Goal: Information Seeking & Learning: Learn about a topic

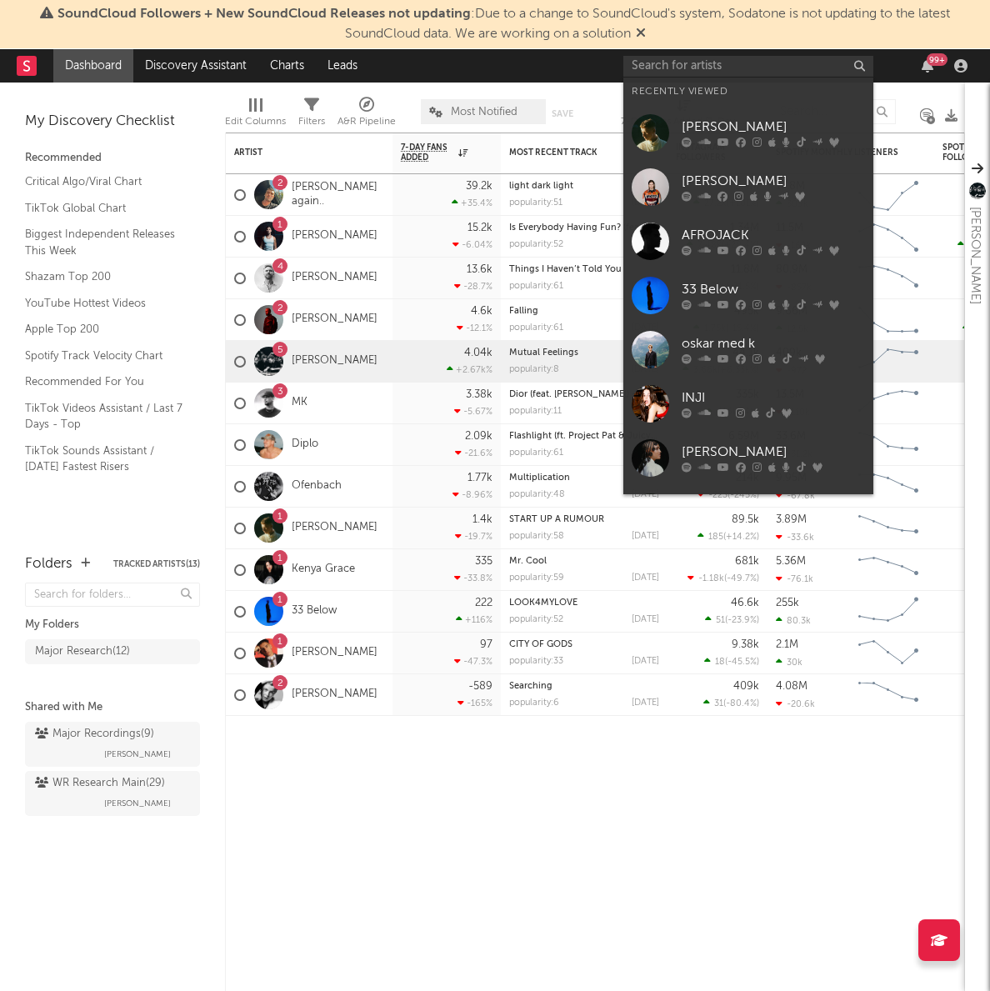
click at [706, 115] on link "[PERSON_NAME]" at bounding box center [748, 133] width 250 height 54
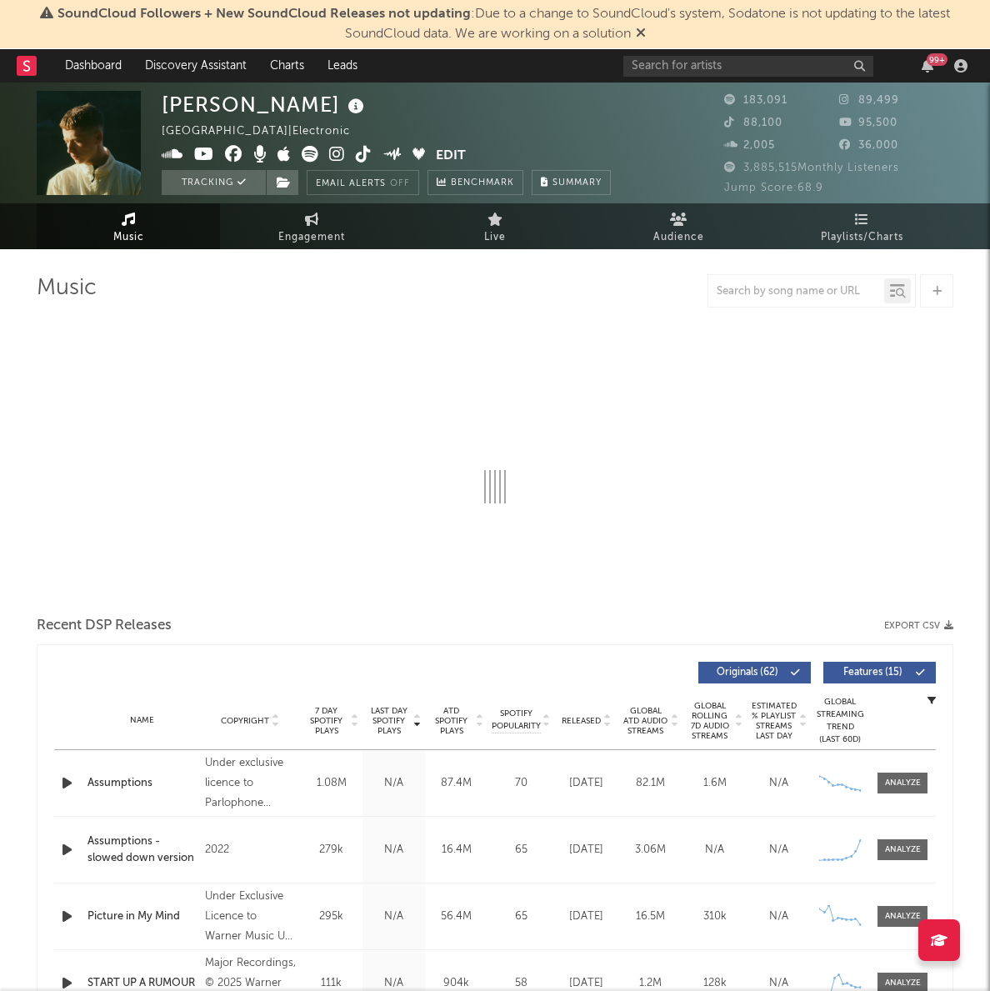
select select "6m"
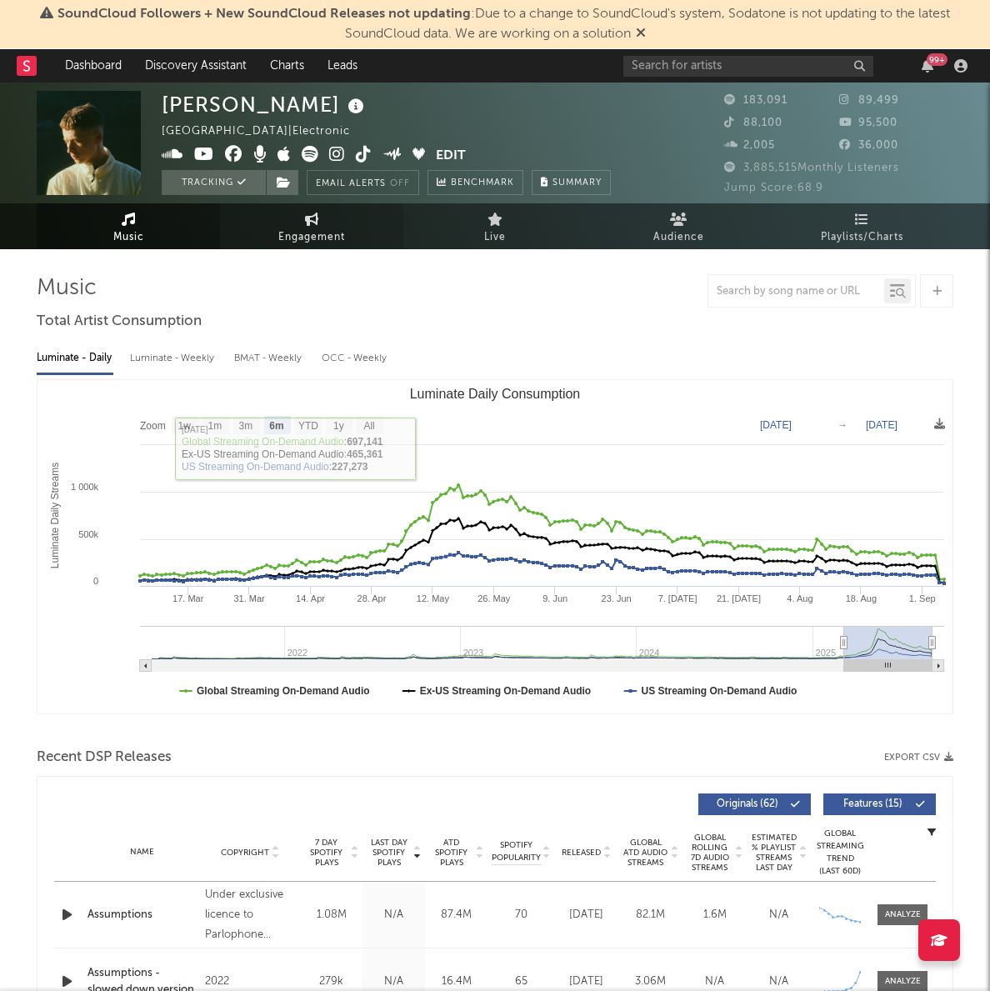
click at [313, 222] on icon at bounding box center [312, 219] width 14 height 13
select select "1w"
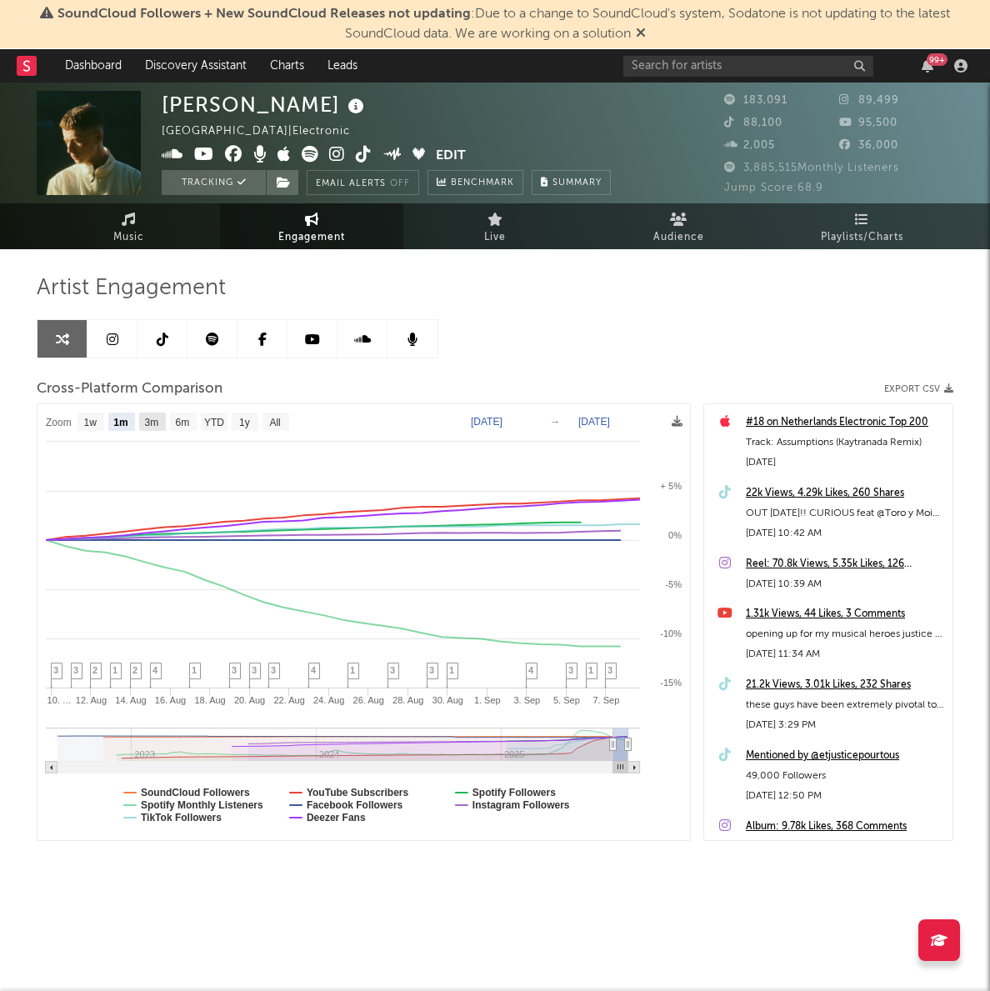
click at [150, 424] on text "3m" at bounding box center [152, 423] width 14 height 12
select select "3m"
type input "[DATE]"
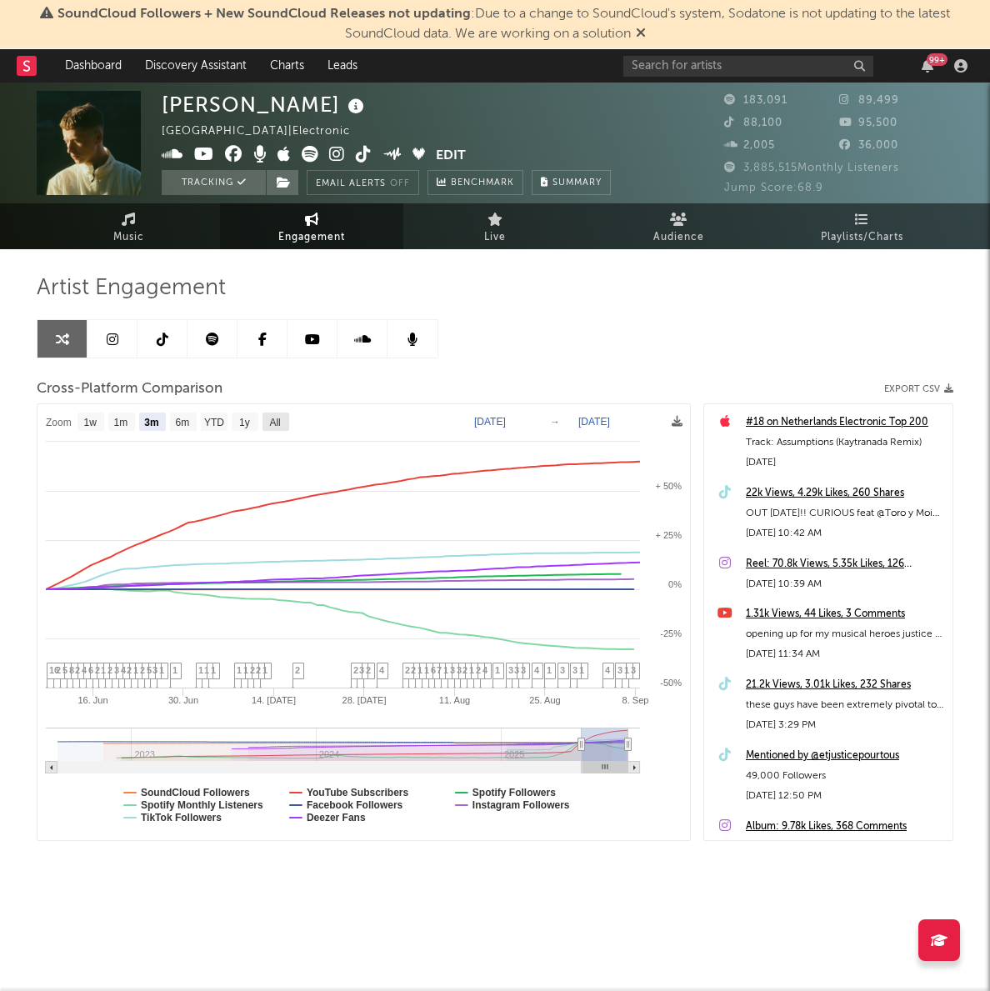
click at [268, 416] on rect at bounding box center [276, 422] width 27 height 18
select select "All"
type input "[DATE]"
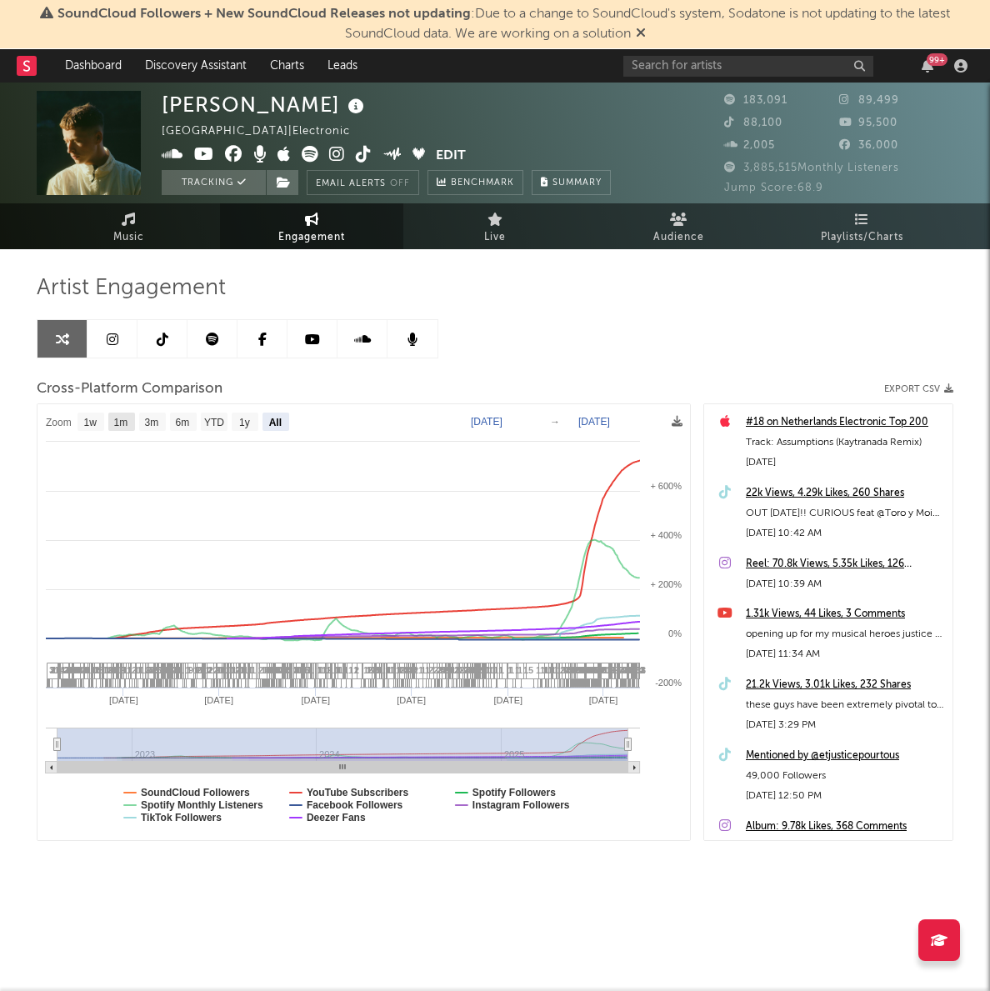
click at [123, 427] on text "1m" at bounding box center [121, 423] width 14 height 12
select select "1m"
type input "[DATE]"
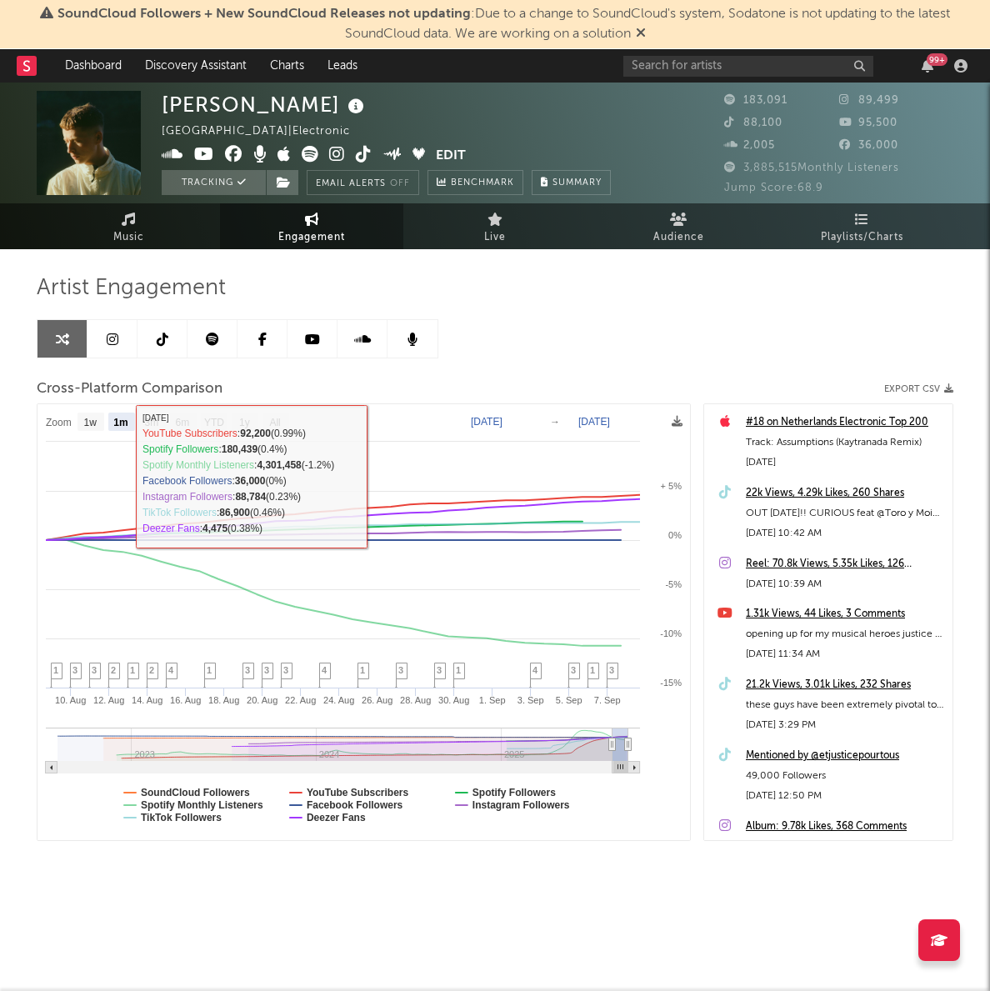
drag, startPoint x: 308, startPoint y: 381, endPoint x: 227, endPoint y: 403, distance: 83.7
click at [307, 381] on div "Cross-Platform Comparison Export CSV" at bounding box center [495, 389] width 917 height 28
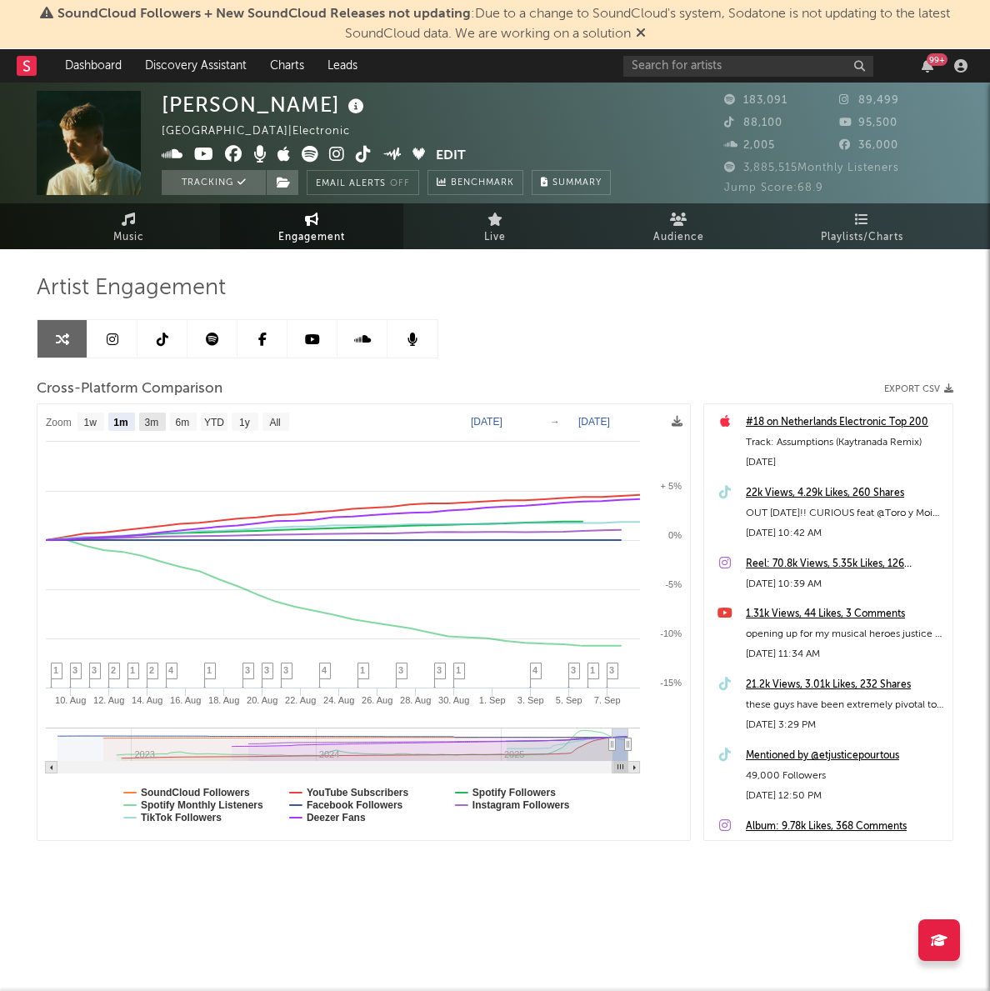
click at [148, 422] on text "3m" at bounding box center [152, 423] width 14 height 12
select select "3m"
type input "[DATE]"
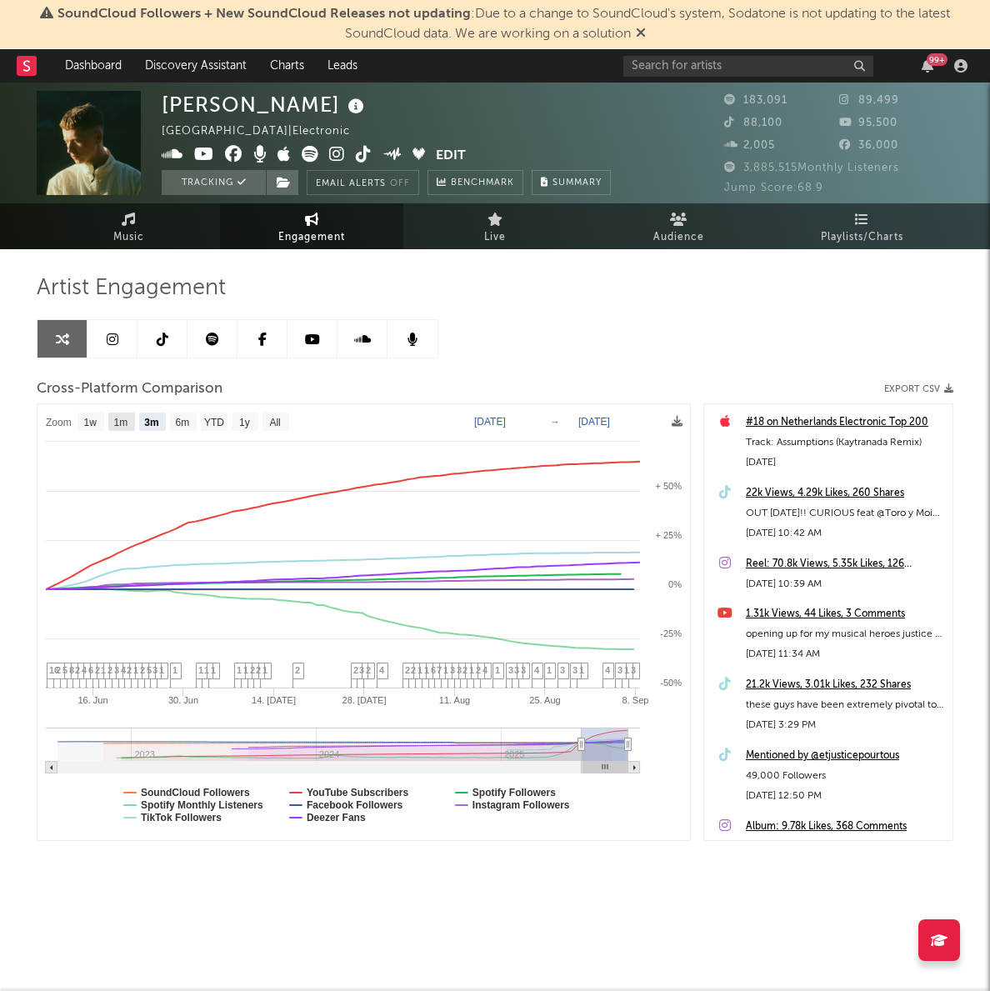
click at [123, 424] on text "1m" at bounding box center [121, 423] width 14 height 12
select select "1m"
type input "[DATE]"
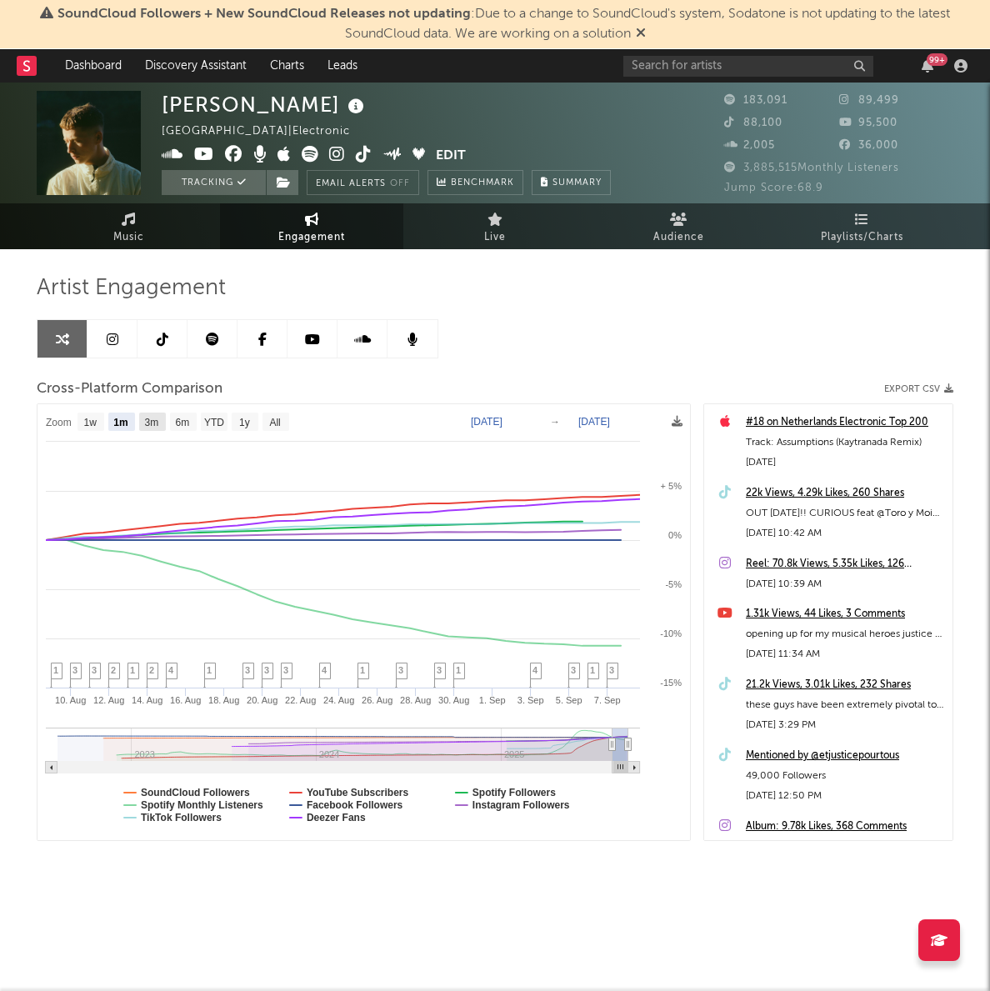
click at [159, 423] on text "3m" at bounding box center [152, 423] width 14 height 12
select select "3m"
type input "[DATE]"
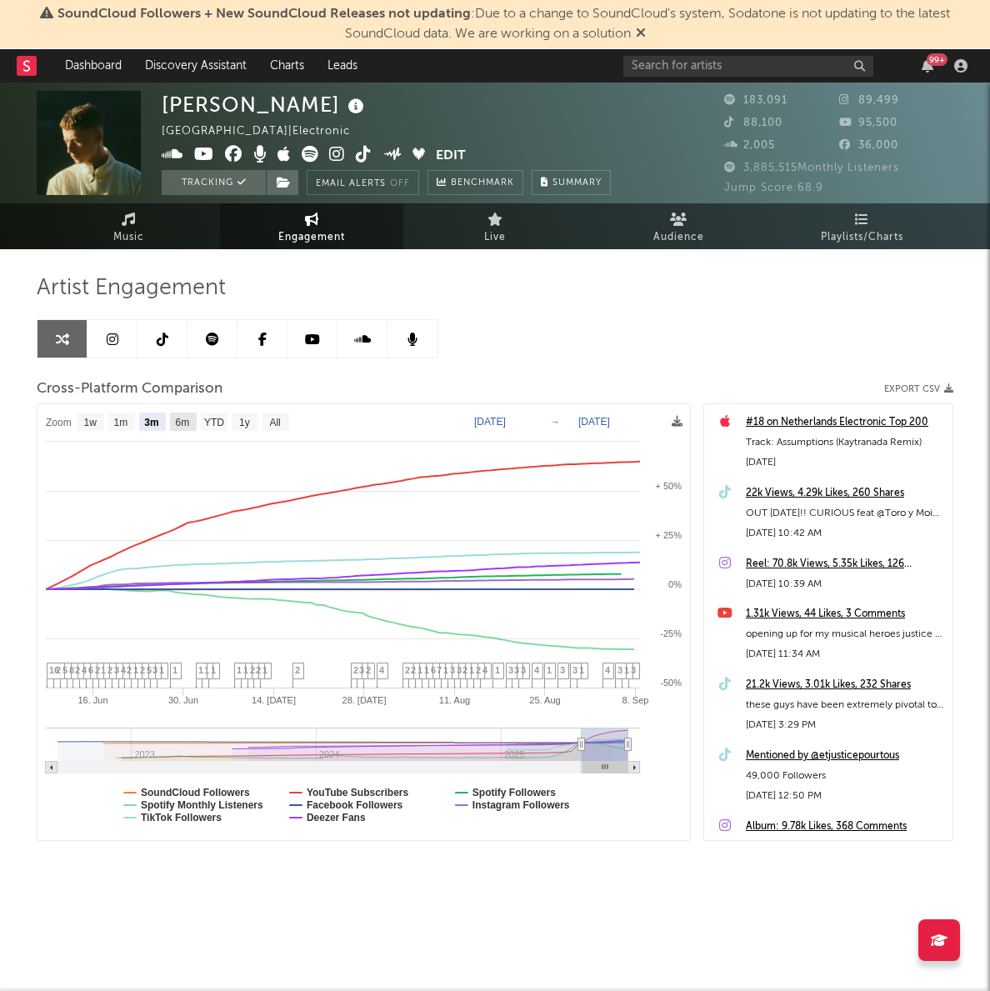
click at [179, 427] on text "6m" at bounding box center [183, 423] width 14 height 12
select select "6m"
type input "[DATE]"
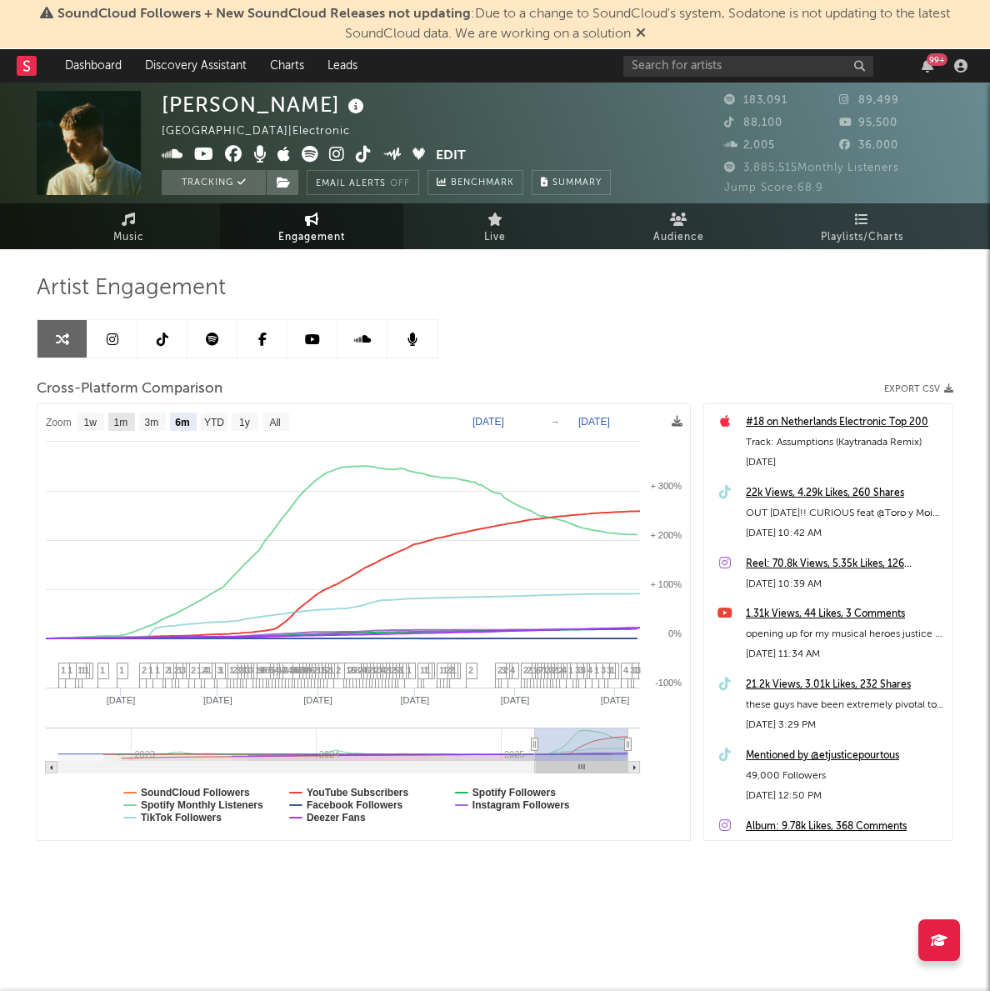
click at [122, 418] on text "1m" at bounding box center [121, 423] width 14 height 12
select select "1m"
type input "[DATE]"
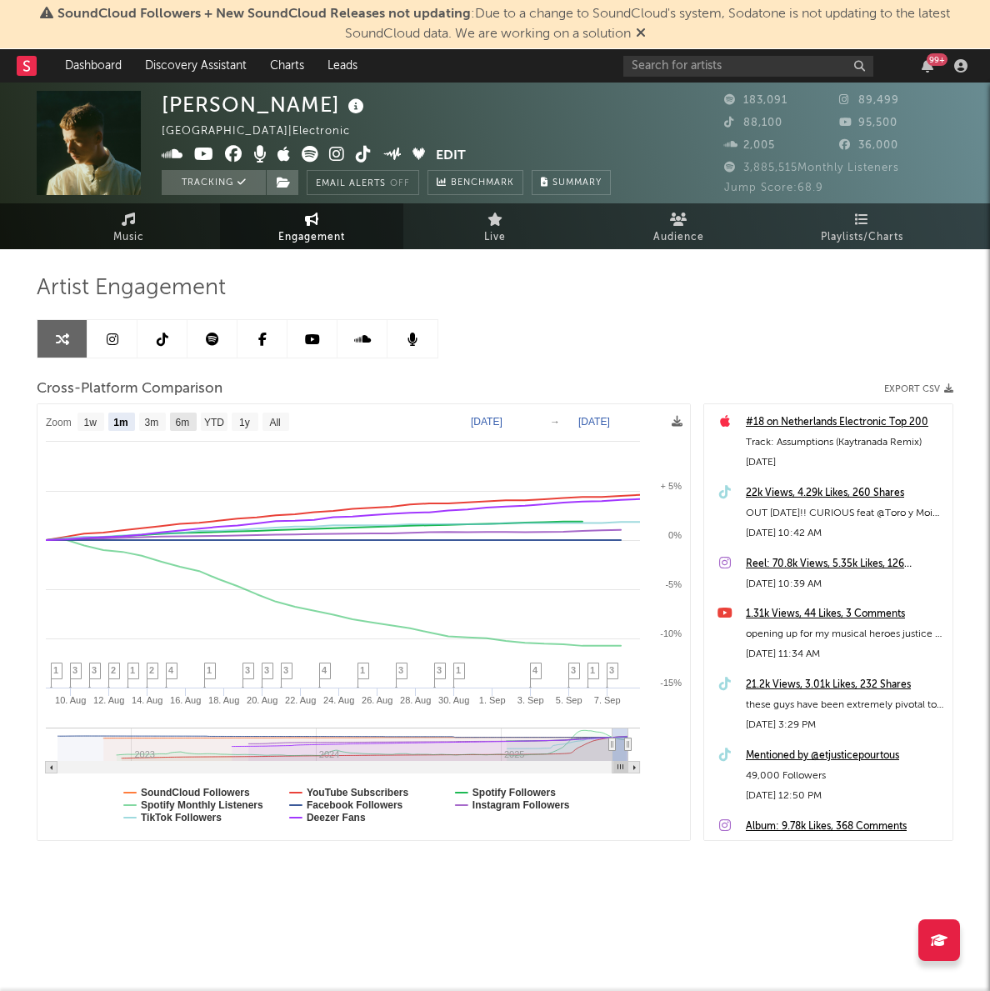
click at [193, 420] on rect at bounding box center [183, 422] width 27 height 18
select select "6m"
type input "[DATE]"
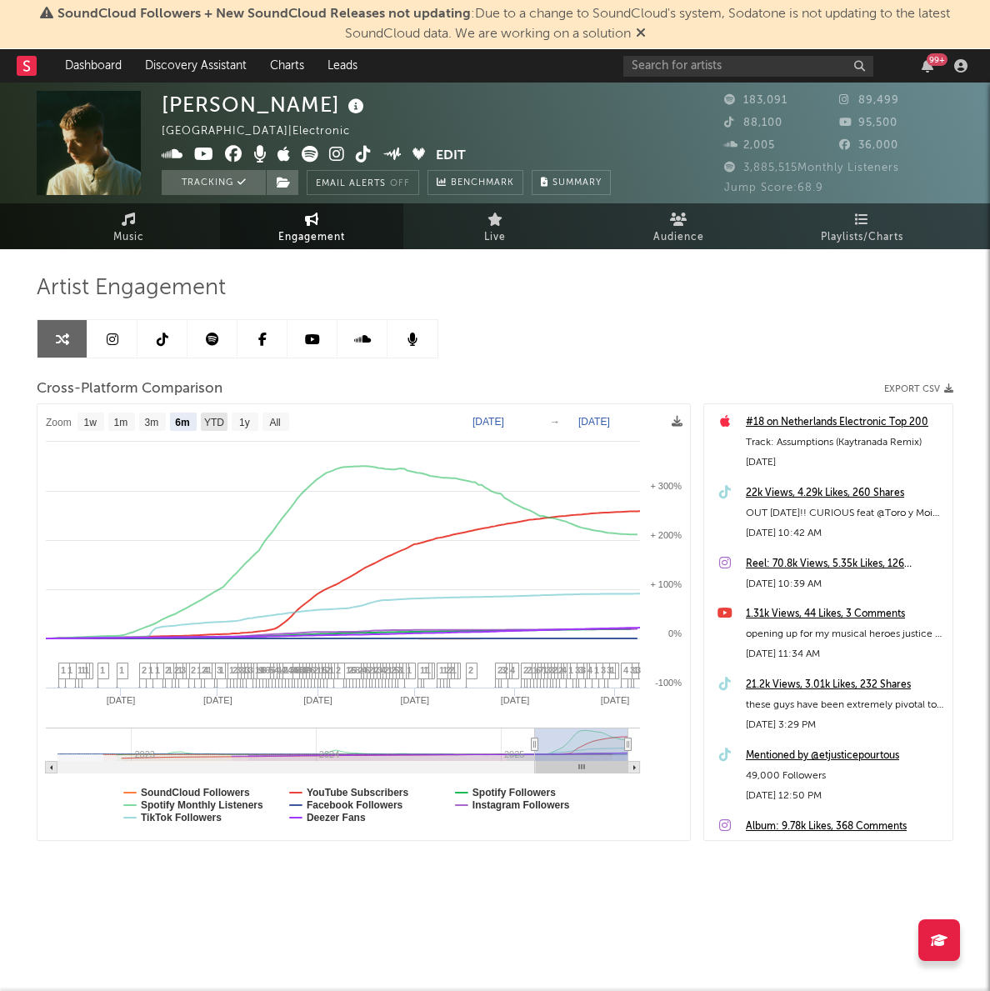
click at [222, 423] on text "YTD" at bounding box center [214, 423] width 20 height 12
select select "YTD"
type input "[DATE]"
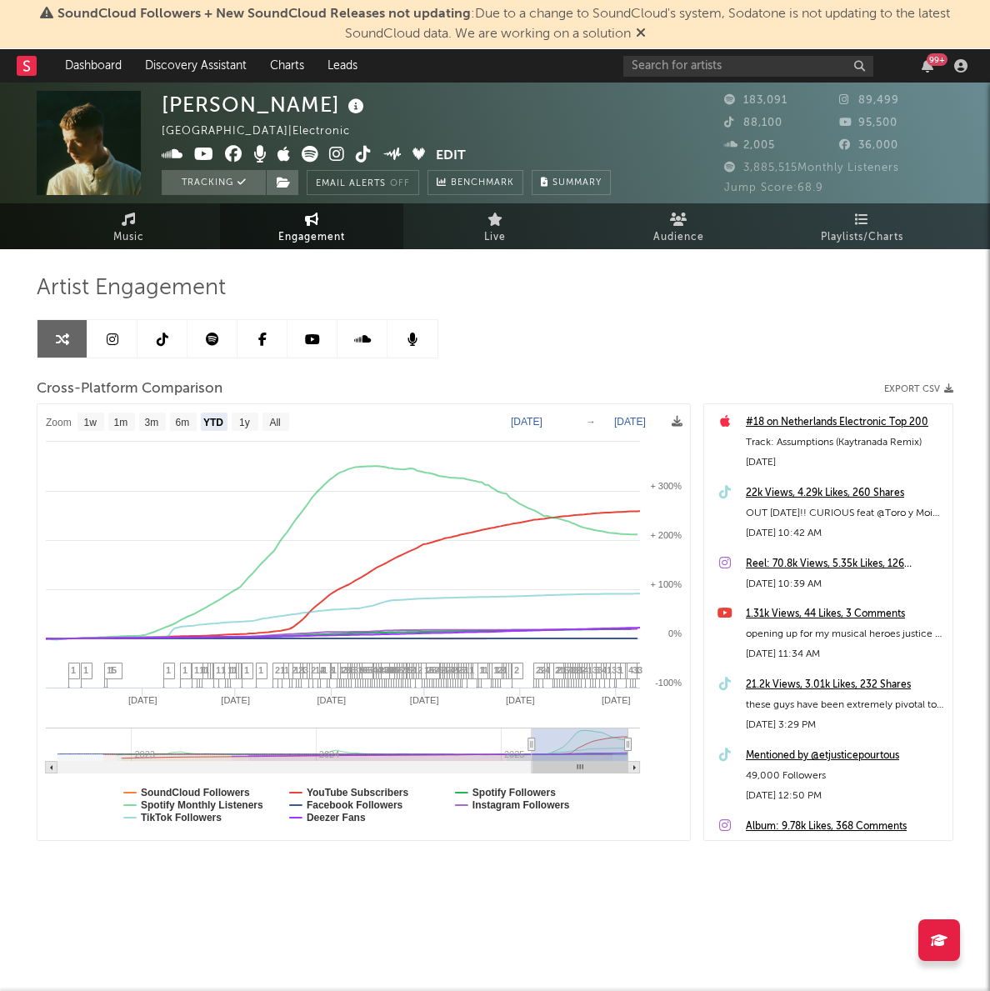
select select "1w"
